Goal: Information Seeking & Learning: Learn about a topic

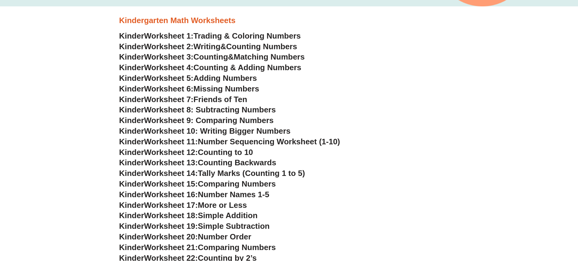
scroll to position [243, 0]
click at [221, 47] on span "Writing" at bounding box center [207, 46] width 27 height 9
click at [211, 54] on span "Counting" at bounding box center [211, 56] width 35 height 9
click at [225, 96] on span "Friends of Ten" at bounding box center [221, 99] width 54 height 9
click at [240, 34] on span "Trading & Coloring Numbers" at bounding box center [247, 36] width 107 height 9
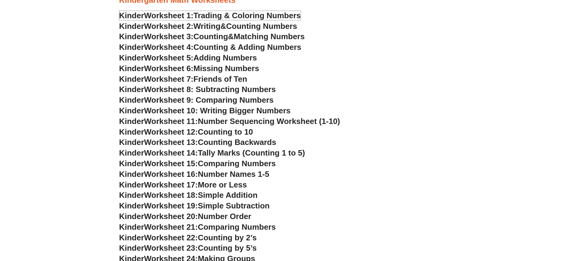
scroll to position [273, 0]
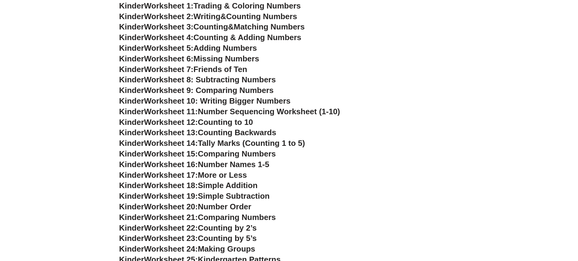
click at [245, 91] on span "Worksheet 9: Comparing Numbers" at bounding box center [209, 90] width 130 height 9
click at [223, 103] on span "Worksheet 10: Writing Bigger Numbers" at bounding box center [217, 100] width 147 height 9
click at [331, 117] on h3 "Kinder Worksheet 11: Number Sequencing Worksheet (1-10)" at bounding box center [289, 112] width 340 height 10
click at [124, 110] on span "Kinder" at bounding box center [131, 111] width 25 height 9
drag, startPoint x: 130, startPoint y: 111, endPoint x: 168, endPoint y: 111, distance: 37.3
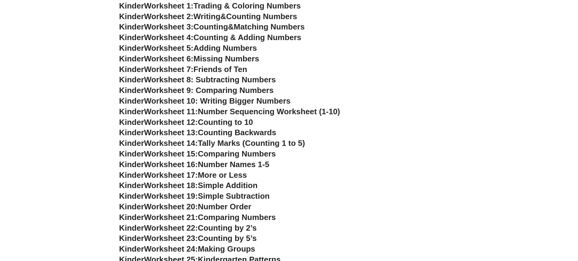
click at [134, 111] on span "Kinder" at bounding box center [131, 111] width 25 height 9
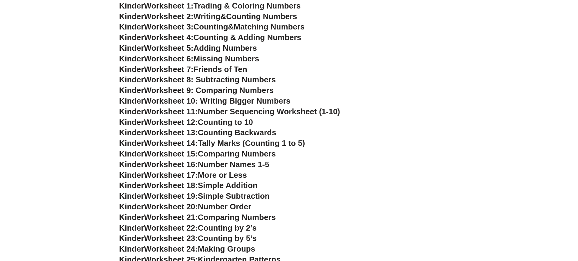
click at [232, 207] on span "Number Order" at bounding box center [224, 206] width 53 height 9
click at [228, 222] on h3 "Kinder Worksheet 21: Comparing Numbers" at bounding box center [289, 217] width 340 height 10
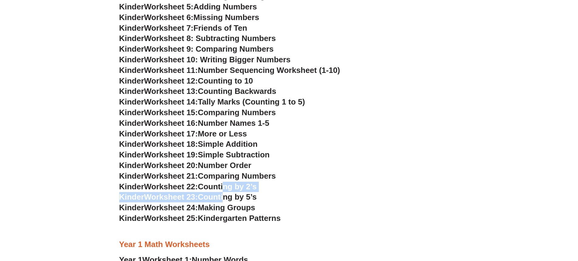
scroll to position [394, 0]
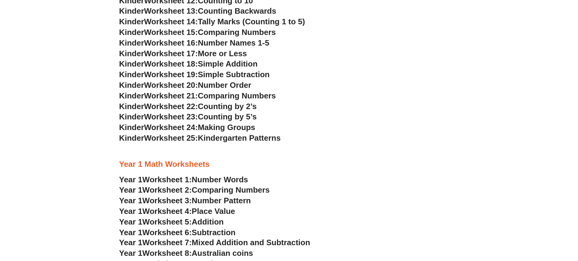
click at [228, 167] on h3 "Year 1 Math Worksheets" at bounding box center [289, 164] width 340 height 10
click at [220, 198] on span "Number Pattern" at bounding box center [221, 200] width 59 height 9
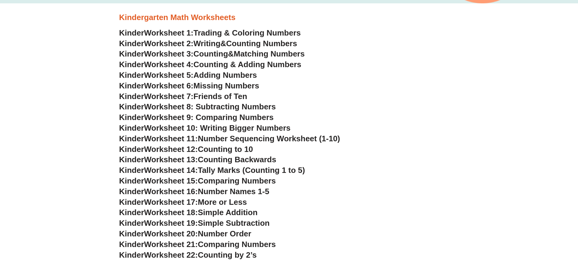
scroll to position [243, 0]
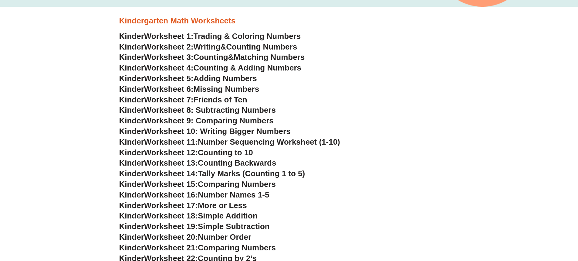
click at [237, 101] on span "Friends of Ten" at bounding box center [221, 99] width 54 height 9
click at [209, 106] on span "Worksheet 8: Subtracting Numbers" at bounding box center [210, 109] width 132 height 9
